Goal: Task Accomplishment & Management: Manage account settings

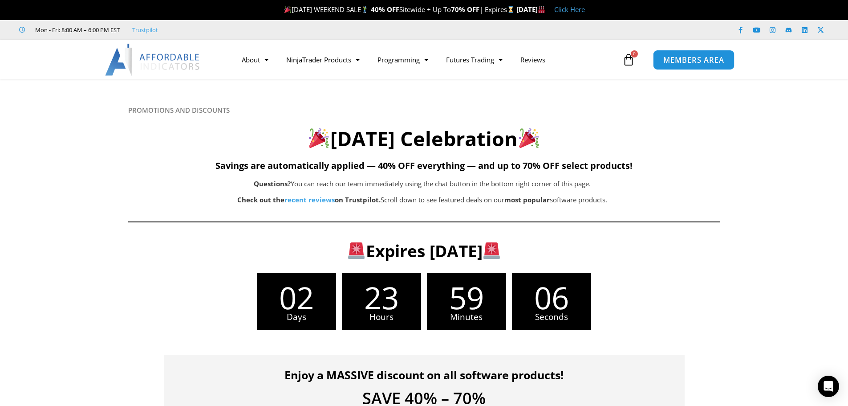
click at [688, 62] on span "MEMBERS AREA" at bounding box center [694, 60] width 61 height 8
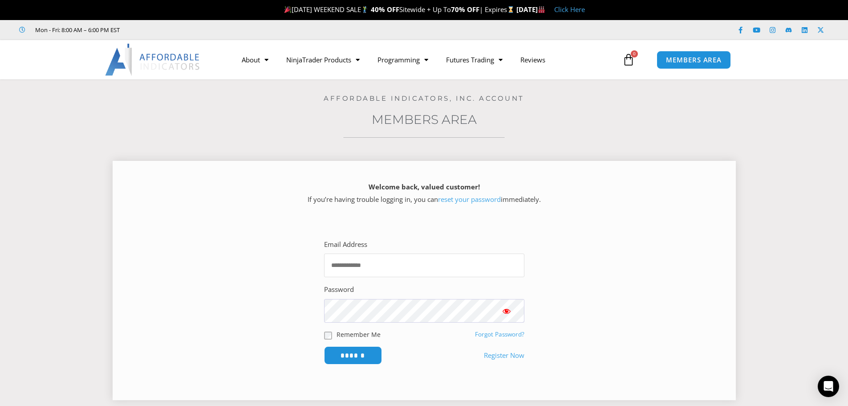
click at [457, 266] on input "Email Address" at bounding box center [424, 265] width 200 height 24
click at [324, 277] on nordpass-icon at bounding box center [324, 277] width 0 height 0
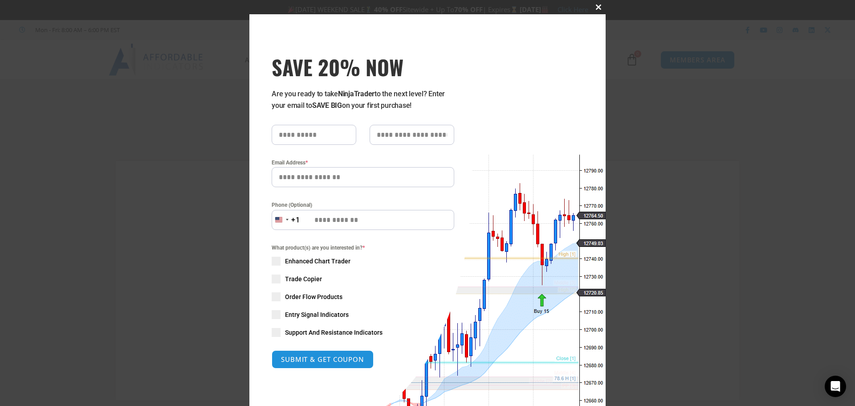
drag, startPoint x: 595, startPoint y: 8, endPoint x: 631, endPoint y: 8, distance: 35.2
click at [595, 8] on span at bounding box center [598, 6] width 14 height 5
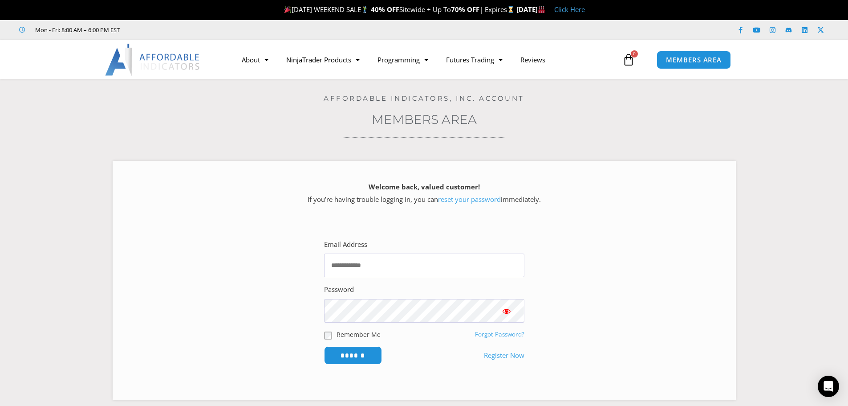
click at [98, 286] on section "Welcome back, valued customer! If you’re having trouble logging in, you can res…" at bounding box center [424, 276] width 804 height 259
click at [405, 268] on input "Email Address" at bounding box center [424, 265] width 200 height 24
type input "**********"
click at [370, 350] on input "******" at bounding box center [352, 355] width 61 height 19
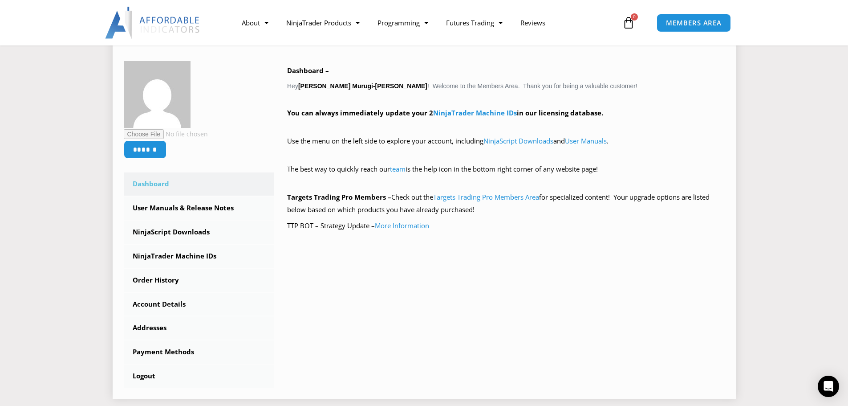
scroll to position [134, 0]
click at [204, 257] on link "NinjaTrader Machine IDs" at bounding box center [199, 255] width 151 height 23
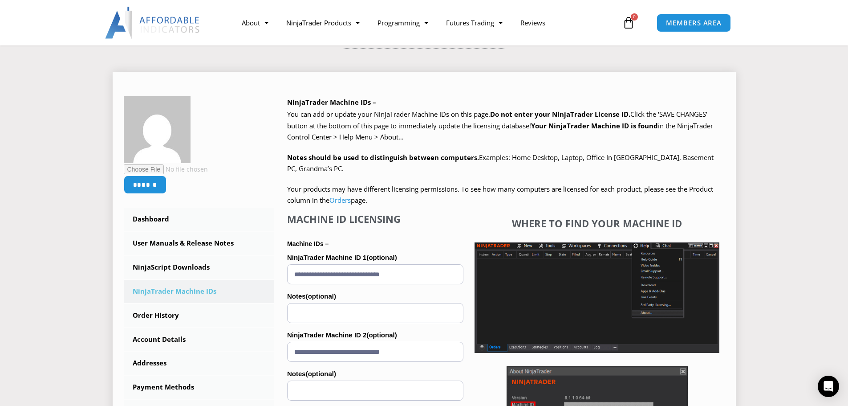
scroll to position [134, 0]
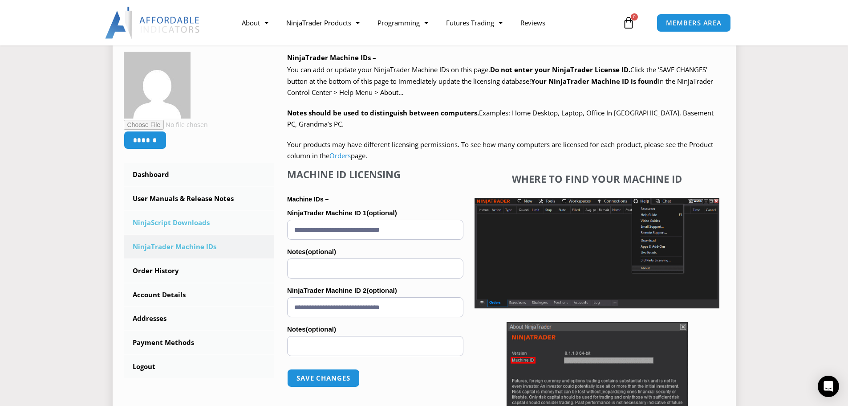
click at [170, 218] on link "NinjaScript Downloads" at bounding box center [199, 222] width 151 height 23
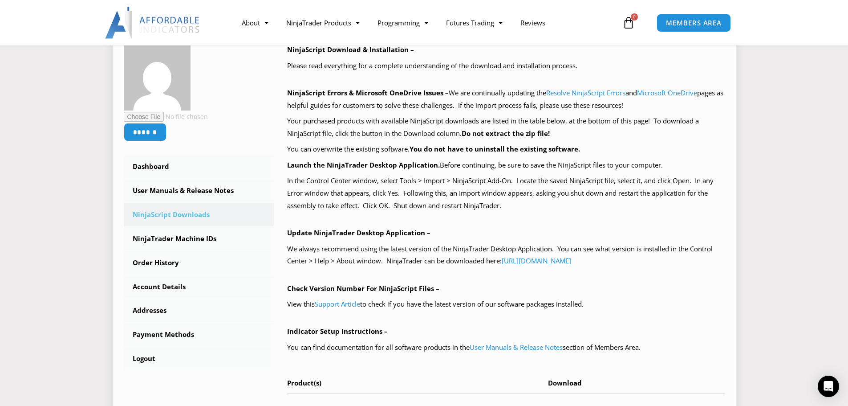
scroll to position [134, 0]
